Goal: Information Seeking & Learning: Learn about a topic

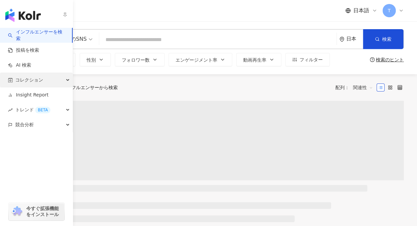
click at [19, 79] on span "コレクション" at bounding box center [29, 80] width 28 height 15
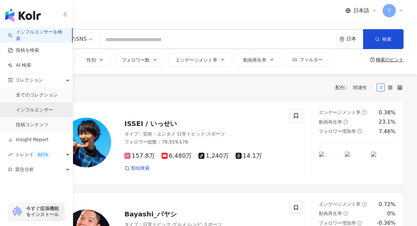
click at [45, 110] on link "インフルエンサー" at bounding box center [34, 110] width 37 height 7
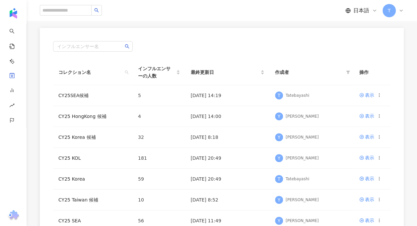
scroll to position [66, 0]
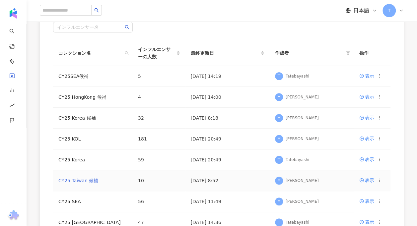
click at [79, 178] on link "CY25 Taiwan 候補" at bounding box center [78, 180] width 40 height 5
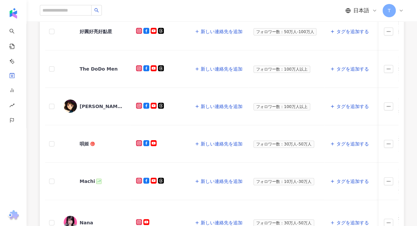
scroll to position [199, 0]
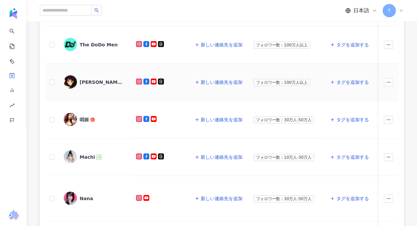
click at [84, 79] on div "[PERSON_NAME]" at bounding box center [101, 82] width 43 height 7
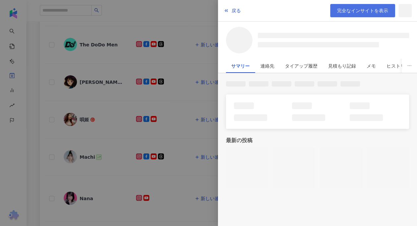
click at [377, 14] on link "完全なインサイトを表示" at bounding box center [362, 10] width 65 height 13
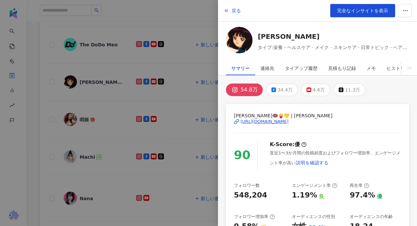
click at [42, 93] on div at bounding box center [208, 113] width 417 height 226
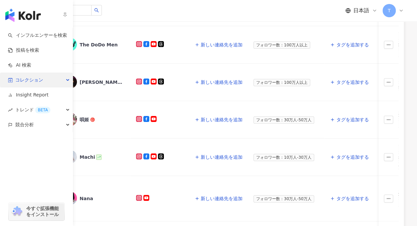
click at [25, 78] on span "コレクション" at bounding box center [29, 80] width 28 height 15
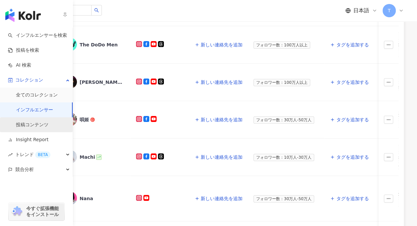
click at [43, 123] on link "投稿コンテンツ" at bounding box center [32, 125] width 33 height 7
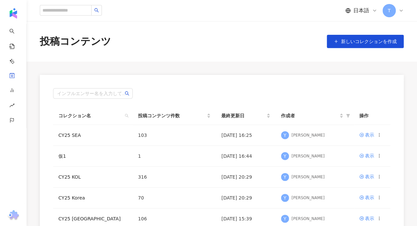
scroll to position [66, 0]
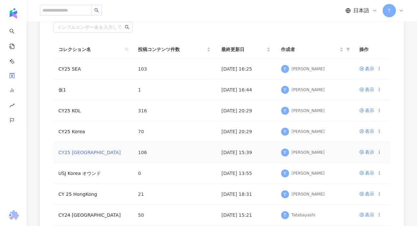
click at [73, 151] on link "CY25 [GEOGRAPHIC_DATA]" at bounding box center [89, 152] width 62 height 5
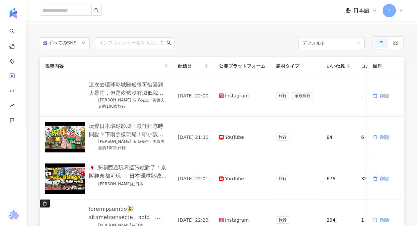
scroll to position [33, 0]
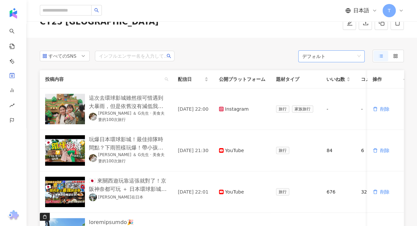
click at [321, 55] on span "デフォルト" at bounding box center [332, 56] width 58 height 12
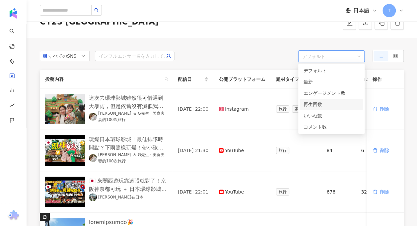
click at [318, 107] on div "再生回数" at bounding box center [332, 104] width 56 height 7
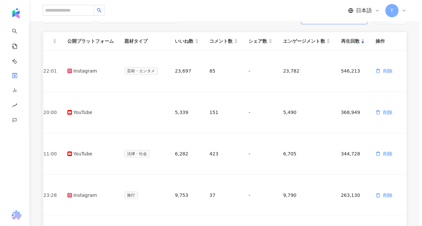
scroll to position [0, 0]
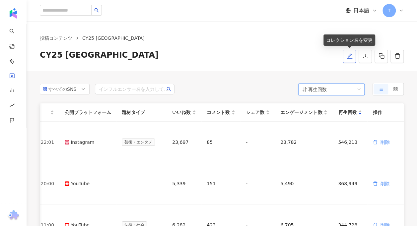
click at [349, 57] on icon "edit" at bounding box center [349, 55] width 5 height 5
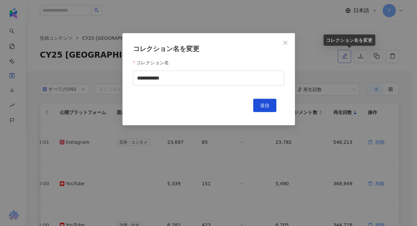
scroll to position [0, 160]
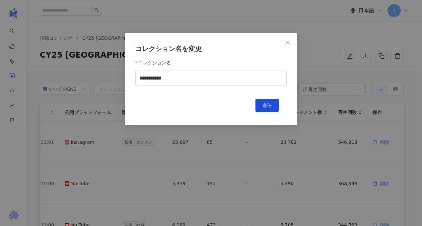
click at [287, 43] on icon "close" at bounding box center [288, 43] width 4 height 4
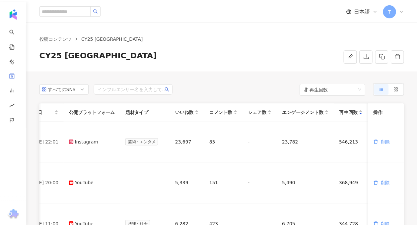
scroll to position [0, 155]
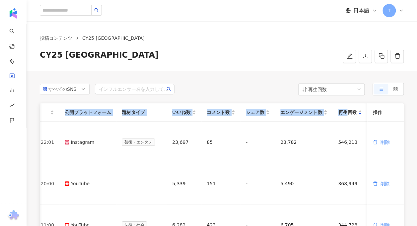
drag, startPoint x: 353, startPoint y: 110, endPoint x: 223, endPoint y: 97, distance: 130.5
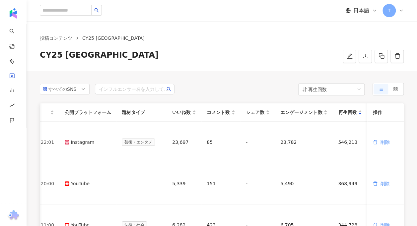
drag, startPoint x: 223, startPoint y: 97, endPoint x: 242, endPoint y: 94, distance: 18.8
click at [225, 94] on div "すべてのSNS インフルエンサー名を入力してください 再生回数" at bounding box center [222, 89] width 364 height 13
drag, startPoint x: 355, startPoint y: 104, endPoint x: 185, endPoint y: 105, distance: 170.7
click at [185, 105] on tr "投稿内容 配信日 公開プラットフォーム 題材タイプ いいね数 コメント数 シェア数 エンゲージメント数 再生回数 操作" at bounding box center [144, 113] width 519 height 18
click at [380, 112] on th "操作" at bounding box center [386, 113] width 37 height 18
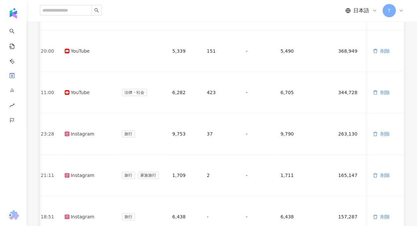
scroll to position [66, 0]
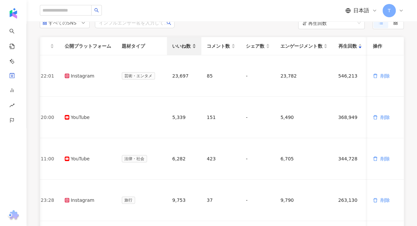
drag, startPoint x: 189, startPoint y: 50, endPoint x: 183, endPoint y: 43, distance: 9.7
click at [183, 43] on div "いいね数" at bounding box center [184, 46] width 24 height 7
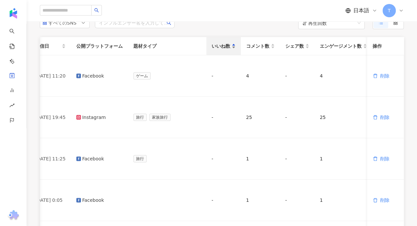
click at [214, 45] on span "いいね数" at bounding box center [221, 46] width 19 height 7
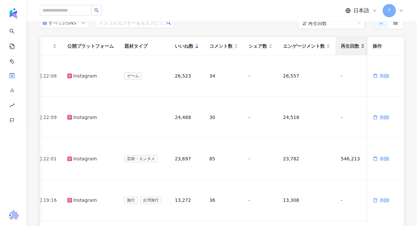
click at [351, 47] on span "再生回数" at bounding box center [350, 46] width 19 height 7
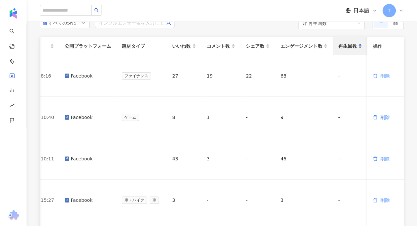
click at [351, 47] on span "再生回数" at bounding box center [347, 46] width 19 height 7
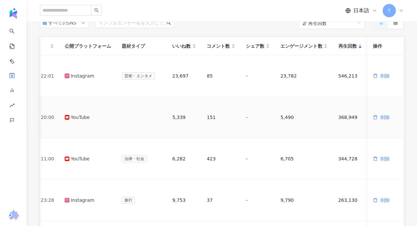
scroll to position [0, 0]
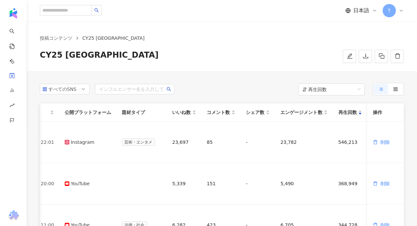
drag, startPoint x: 396, startPoint y: 0, endPoint x: 228, endPoint y: 40, distance: 172.4
click at [228, 40] on ol "投稿コンテンツ CY25 [GEOGRAPHIC_DATA]" at bounding box center [222, 38] width 364 height 7
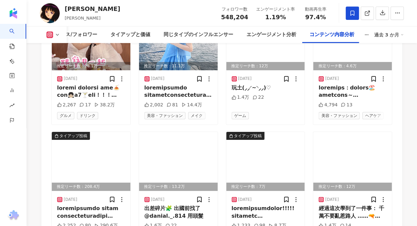
scroll to position [2391, 0]
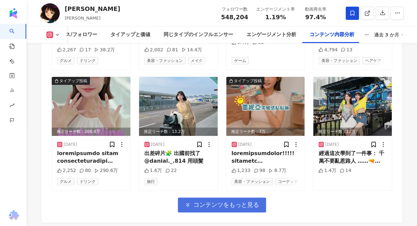
click at [196, 198] on button "コンテンツをもっと見る" at bounding box center [222, 205] width 88 height 15
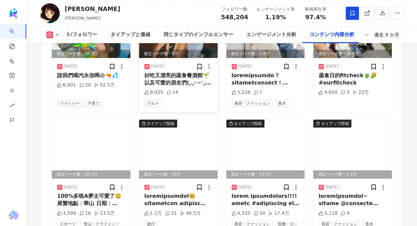
scroll to position [2756, 0]
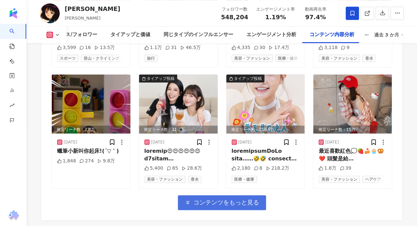
click at [202, 199] on span "コンテンツをもっと見る" at bounding box center [227, 202] width 66 height 7
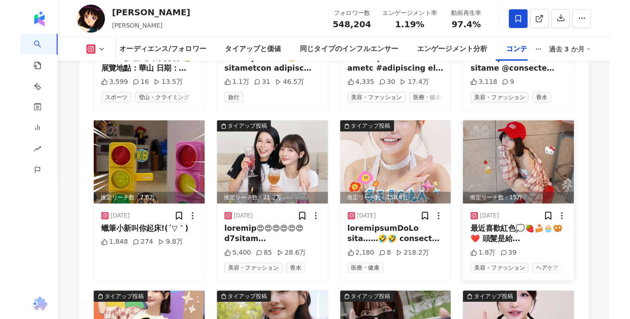
scroll to position [2759, 0]
